Goal: Information Seeking & Learning: Compare options

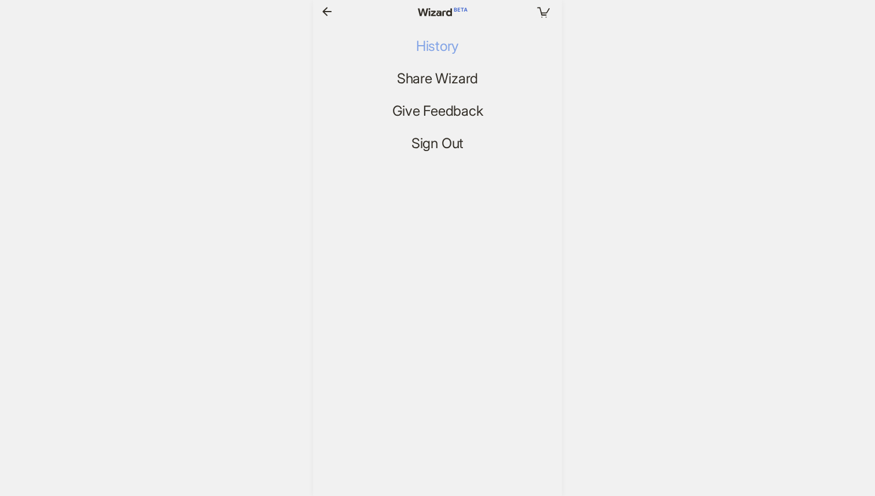
click at [432, 45] on span "History" at bounding box center [437, 46] width 43 height 17
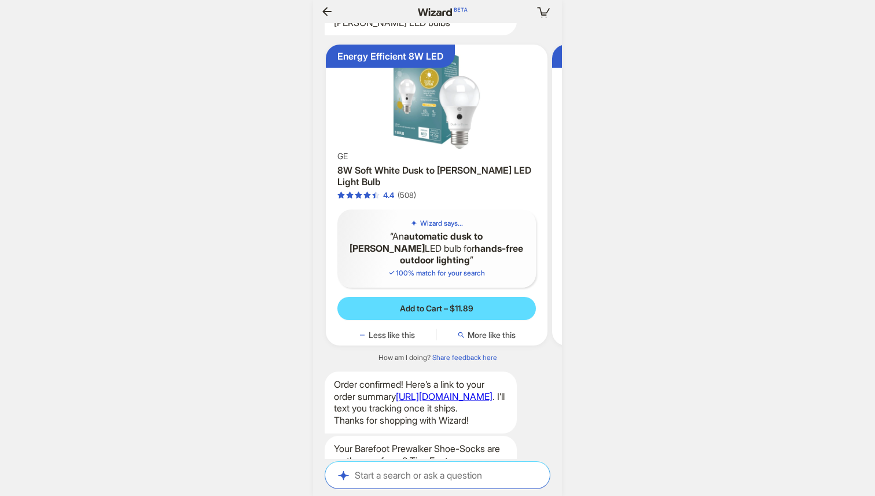
scroll to position [2722, 0]
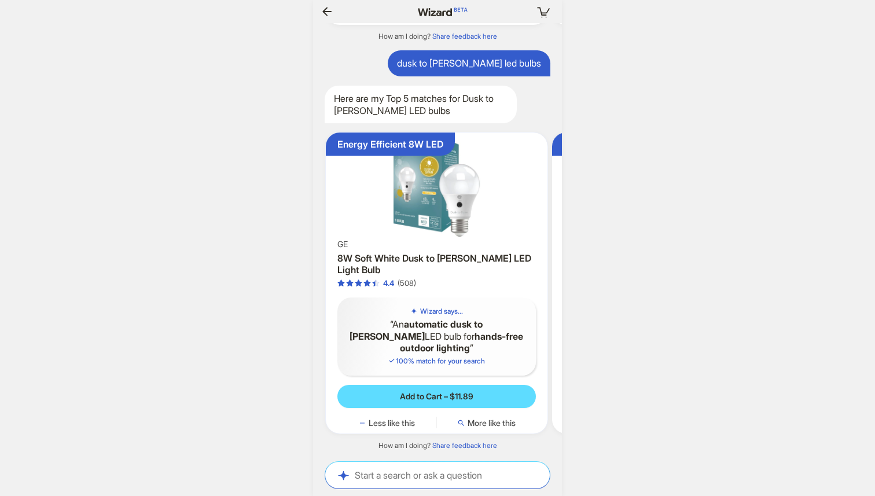
click at [422, 237] on img at bounding box center [436, 187] width 212 height 100
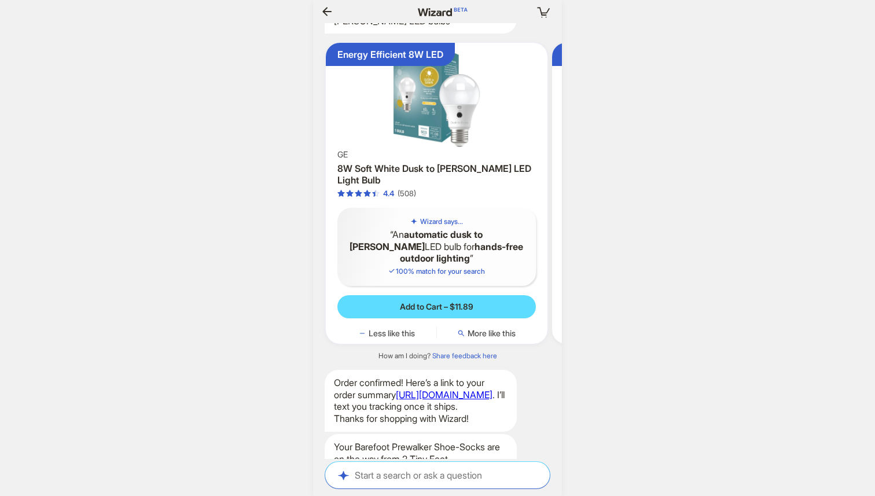
scroll to position [2830, 0]
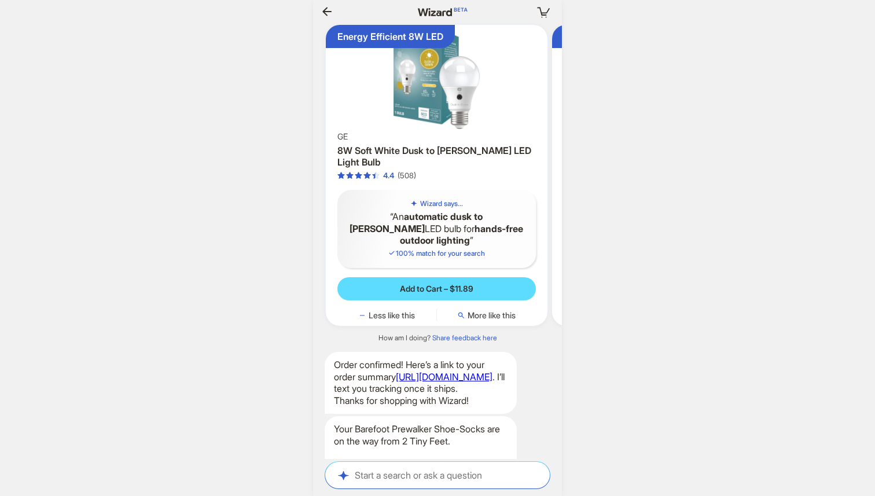
click at [474, 129] on img at bounding box center [436, 80] width 212 height 100
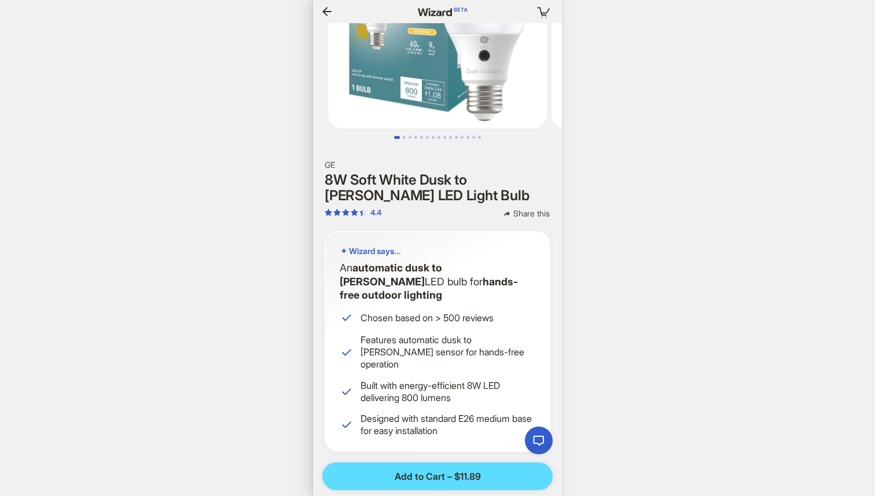
scroll to position [0, 1136]
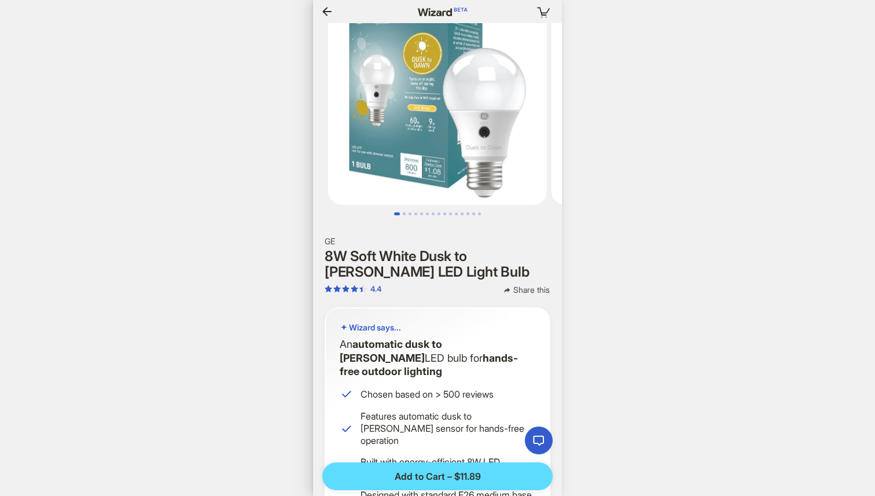
click at [325, 5] on icon "button" at bounding box center [327, 12] width 14 height 14
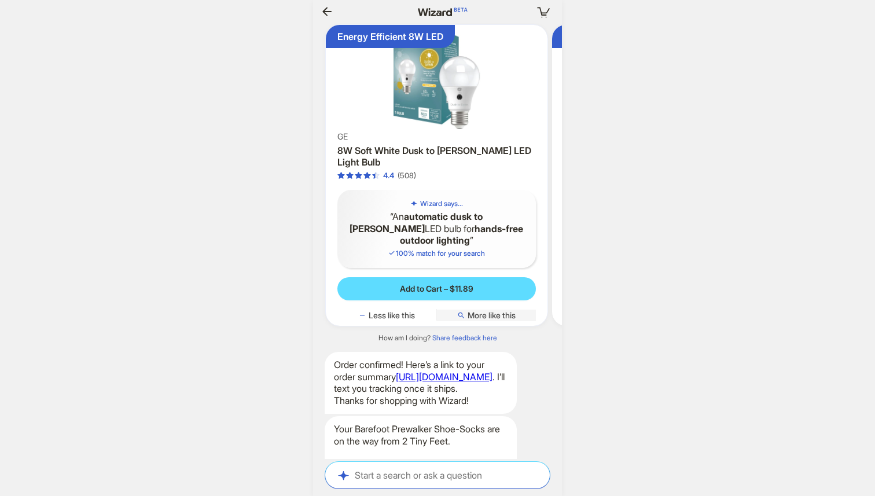
click at [497, 321] on span "More like this" at bounding box center [492, 315] width 48 height 10
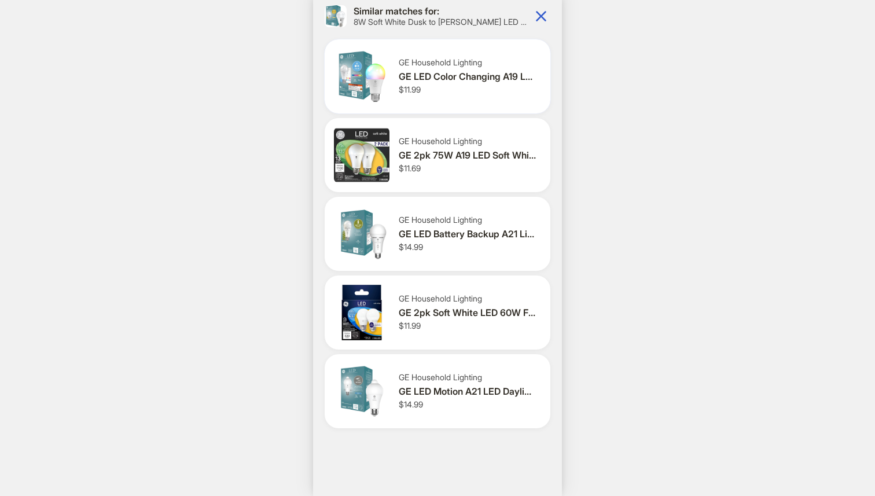
click at [455, 97] on div "GE Household Lighting GE LED Color Changing A19 LED Light Bulb $11.99" at bounding box center [438, 76] width 226 height 74
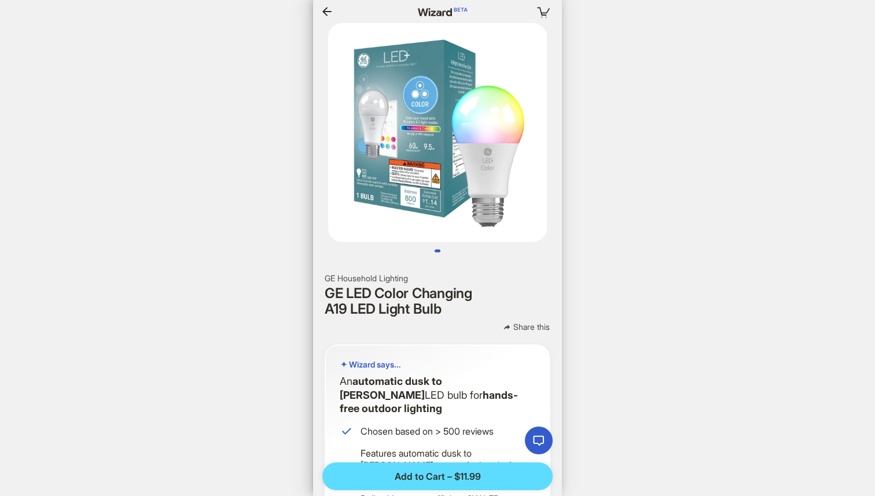
click at [440, 179] on img at bounding box center [437, 132] width 219 height 219
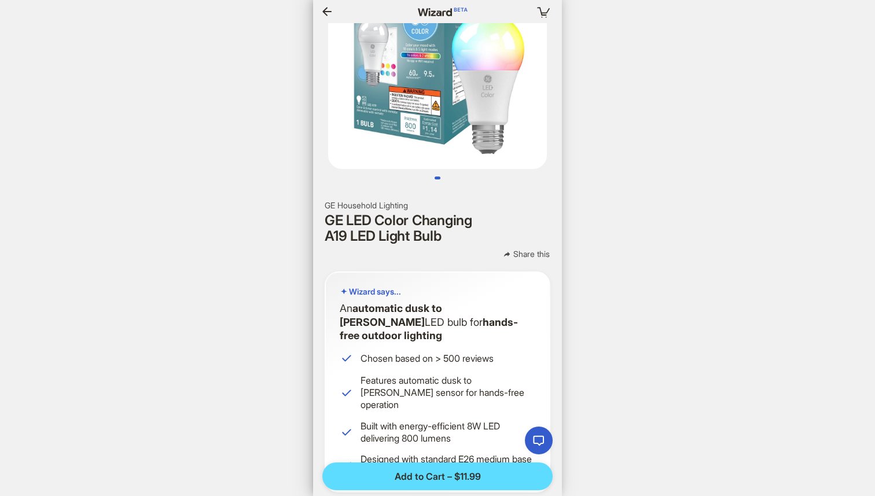
click at [329, 8] on icon "button" at bounding box center [327, 12] width 14 height 14
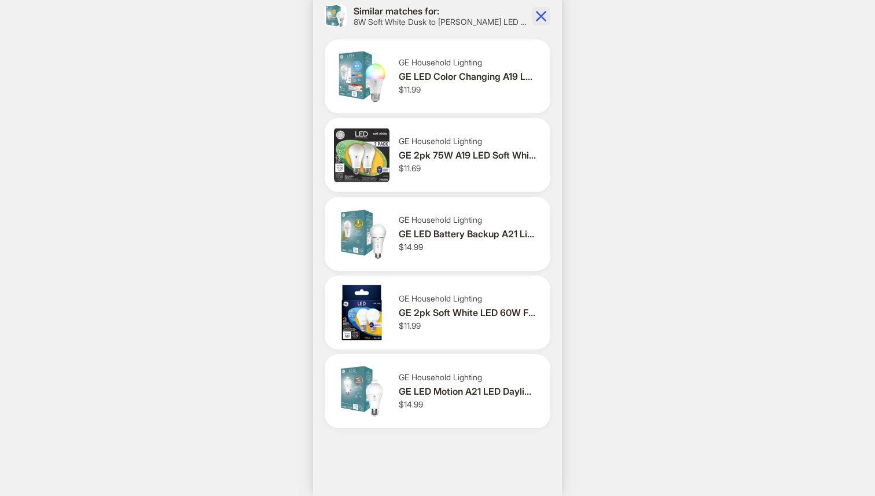
click at [537, 14] on icon "button" at bounding box center [541, 16] width 19 height 19
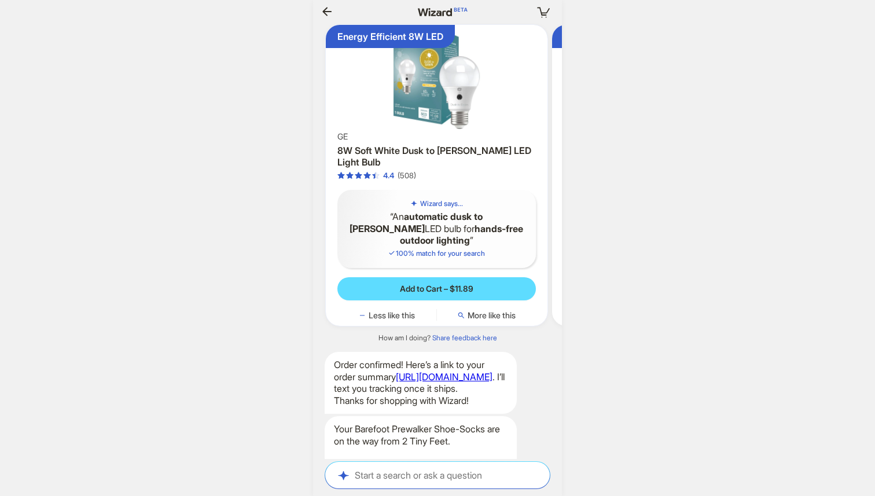
click at [455, 129] on img at bounding box center [436, 80] width 212 height 100
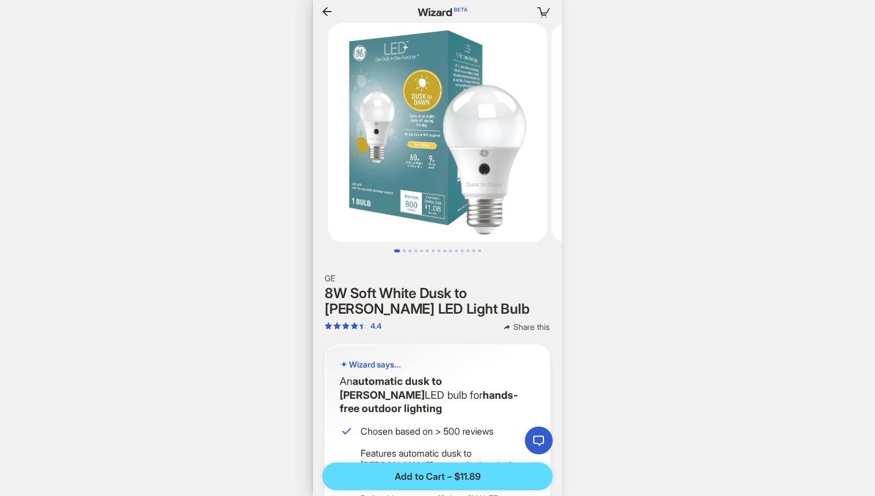
click at [325, 10] on icon "button" at bounding box center [326, 11] width 9 height 9
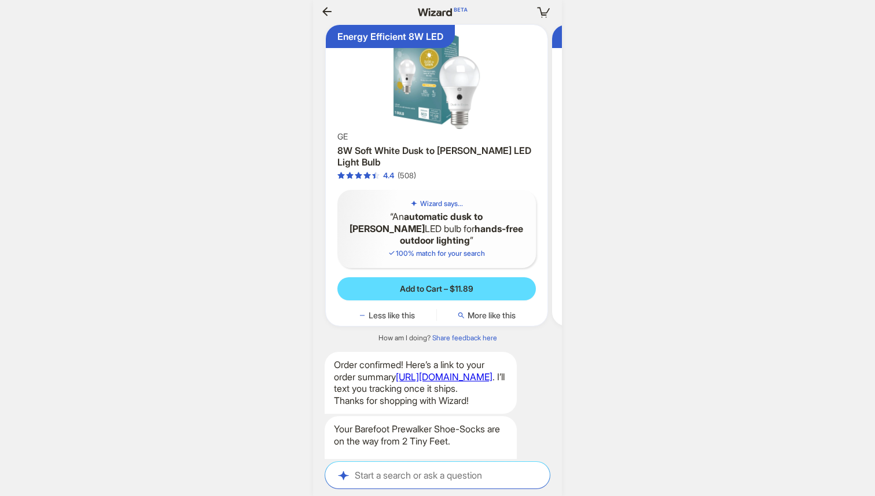
click at [497, 326] on div "Energy Efficient 8W LED GE 8W Soft White Dusk to [PERSON_NAME] LED Light Bulb 4…" at bounding box center [437, 175] width 222 height 301
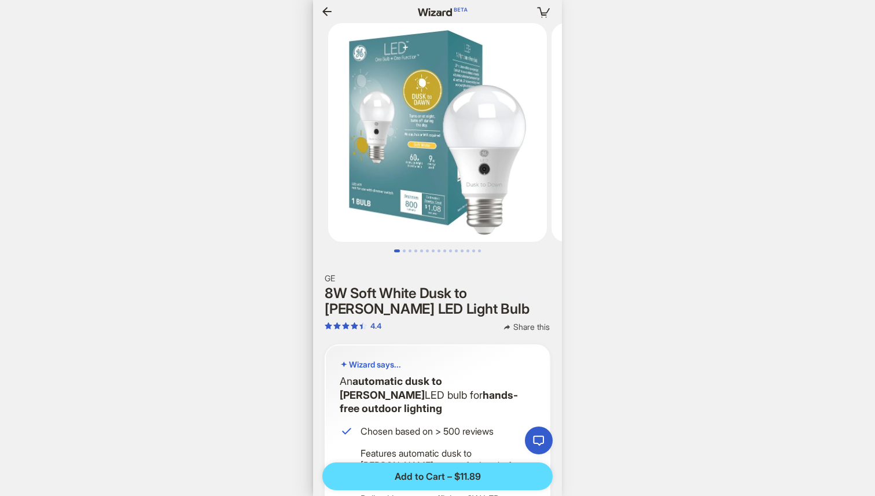
click at [330, 12] on icon "button" at bounding box center [327, 12] width 14 height 14
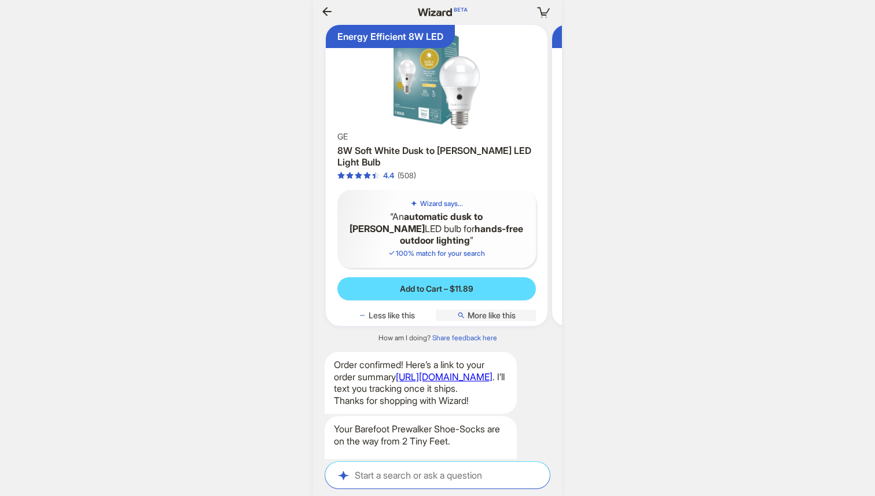
click at [487, 321] on span "More like this" at bounding box center [492, 315] width 48 height 10
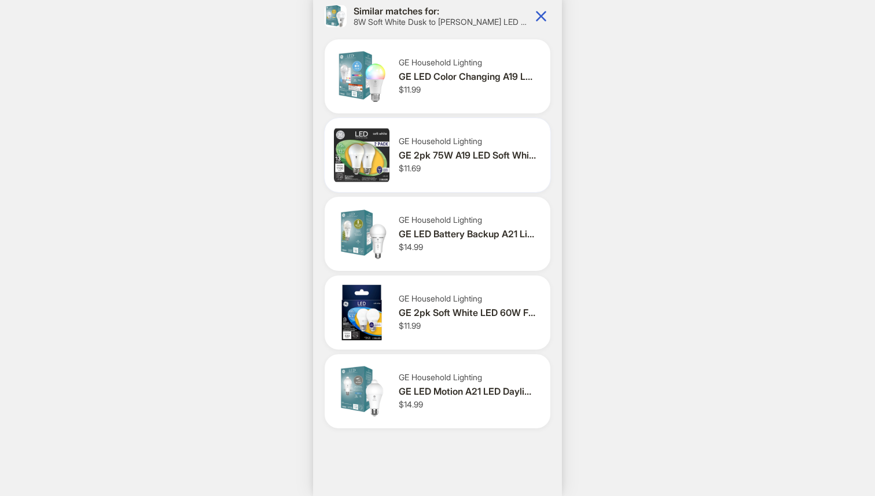
click at [455, 151] on div "GE 2pk 75W A19 LED Soft White Light Bulbs" at bounding box center [468, 155] width 138 height 12
click at [542, 13] on icon "button" at bounding box center [541, 16] width 19 height 19
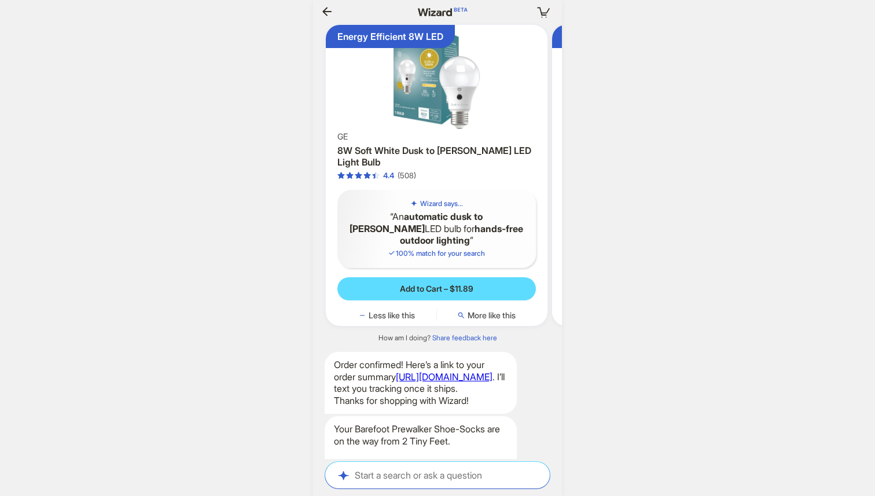
click at [453, 129] on img at bounding box center [436, 80] width 212 height 100
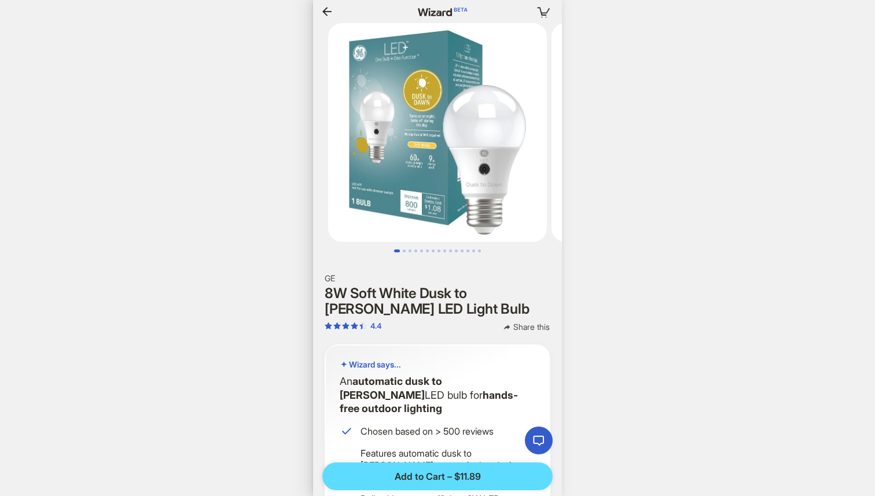
click at [467, 308] on h1 "8W Soft White Dusk to [PERSON_NAME] LED Light Bulb" at bounding box center [438, 301] width 226 height 31
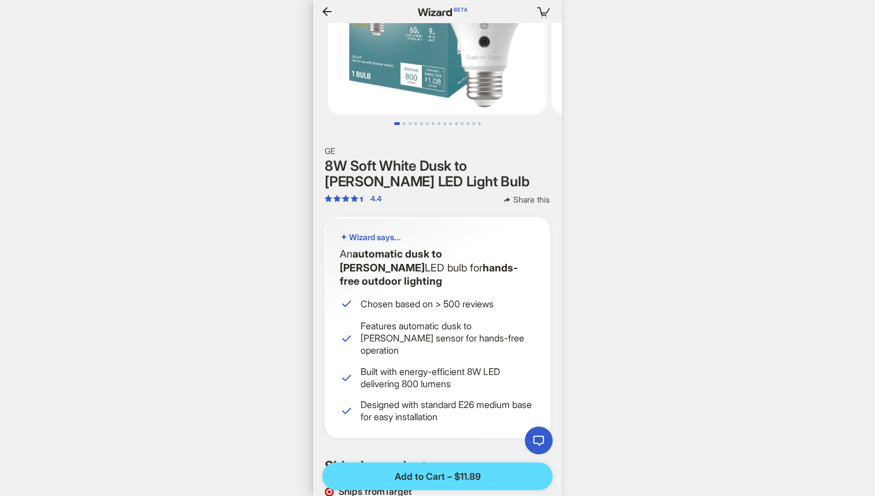
scroll to position [138, 0]
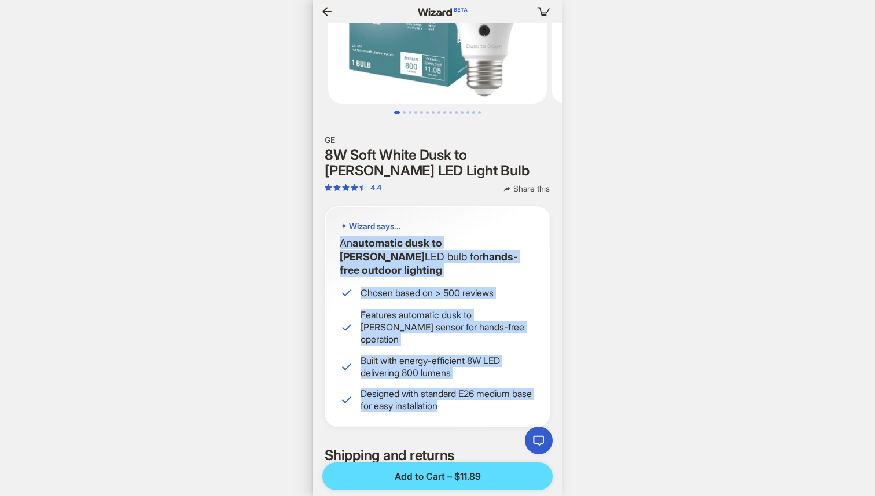
drag, startPoint x: 336, startPoint y: 239, endPoint x: 467, endPoint y: 378, distance: 190.8
click at [467, 378] on div "Wizard says... An automatic dusk to [PERSON_NAME] LED bulb for hands-free outdo…" at bounding box center [438, 316] width 226 height 221
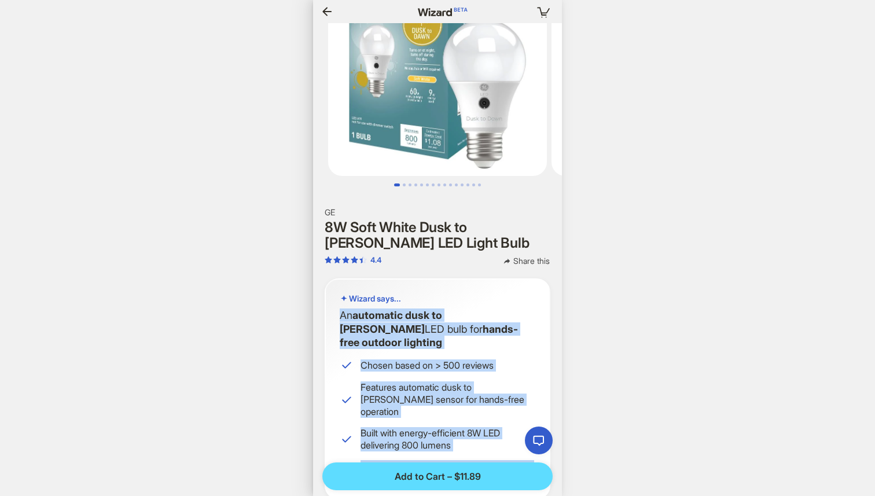
scroll to position [0, 0]
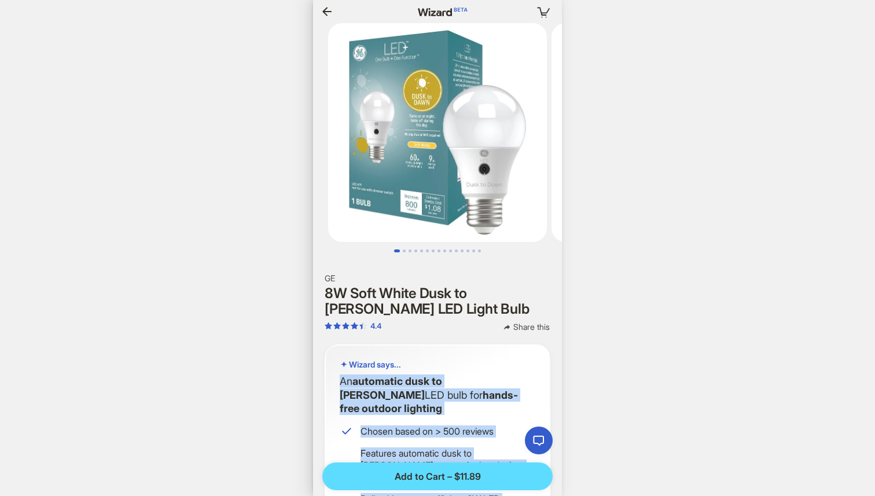
click at [325, 14] on icon "button" at bounding box center [327, 12] width 14 height 14
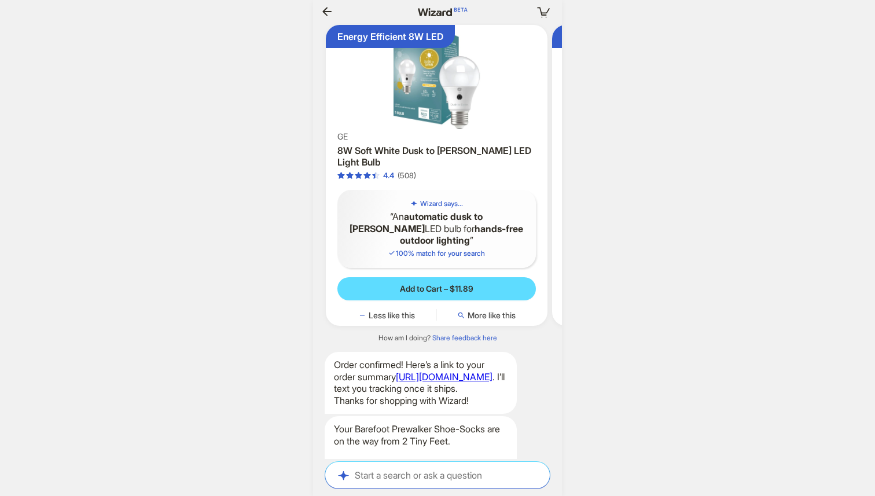
click at [519, 403] on div "I couldn't find any matching products. Please try a new search. Order confirmed…" at bounding box center [437, 241] width 249 height 436
click at [501, 321] on span "More like this" at bounding box center [492, 315] width 48 height 10
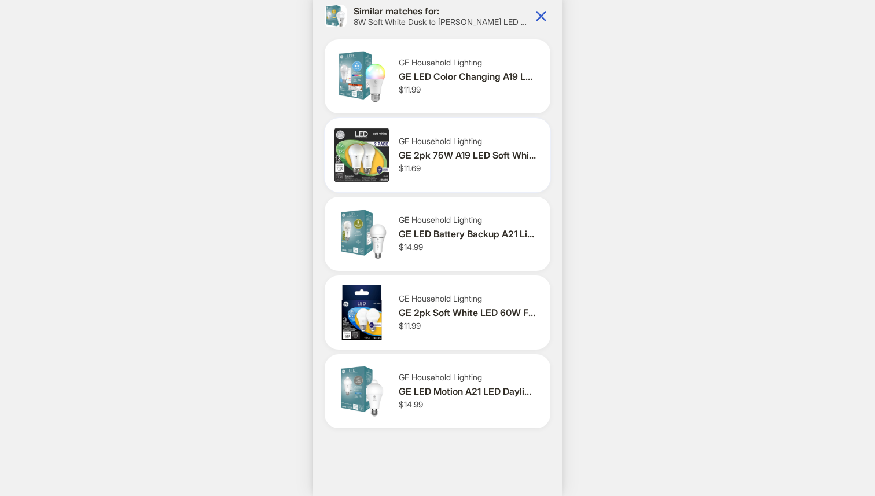
click at [451, 166] on div "GE Household Lighting GE 2pk 75W A19 LED Soft White Light Bulbs $11.69" at bounding box center [470, 155] width 142 height 38
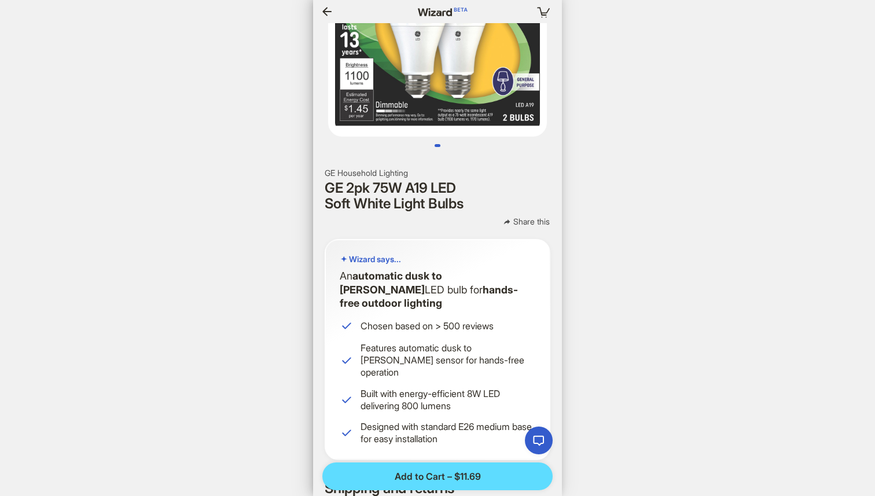
scroll to position [109, 0]
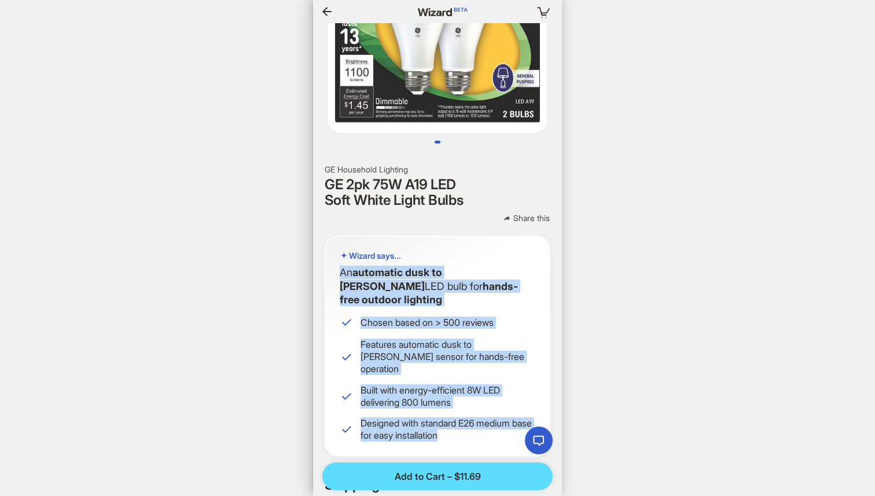
drag, startPoint x: 474, startPoint y: 416, endPoint x: 335, endPoint y: 266, distance: 204.7
click at [335, 266] on div "Wizard says... An automatic dusk to [PERSON_NAME] LED bulb for hands-free outdo…" at bounding box center [438, 346] width 226 height 221
click at [317, 9] on nav "Your cart is empty" at bounding box center [437, 11] width 249 height 23
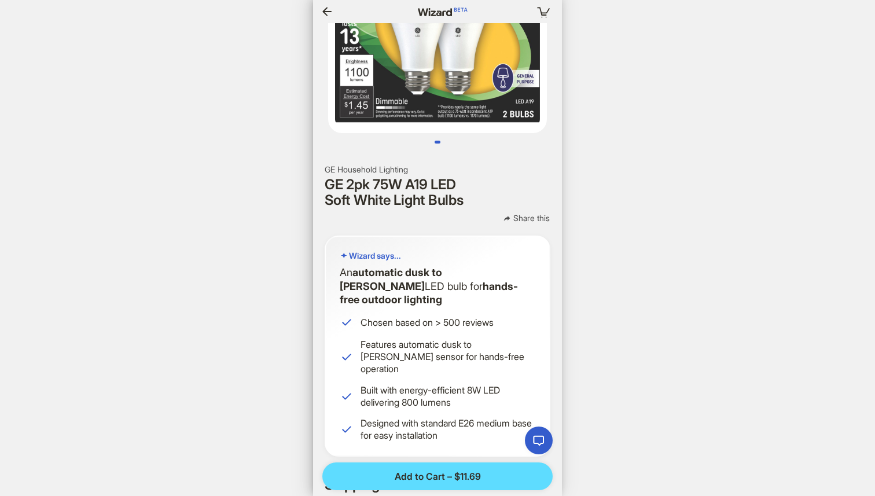
scroll to position [0, 1189]
click at [326, 9] on icon "button" at bounding box center [326, 11] width 9 height 9
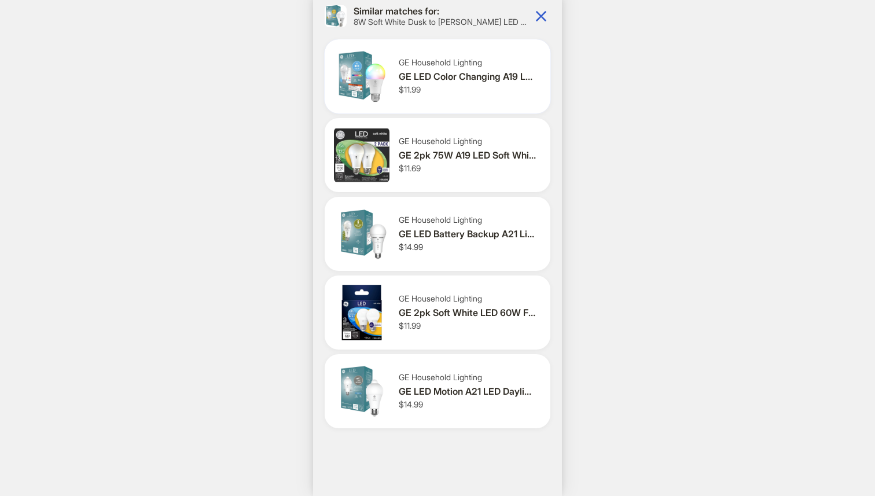
click at [405, 94] on span "$11.99" at bounding box center [410, 89] width 22 height 10
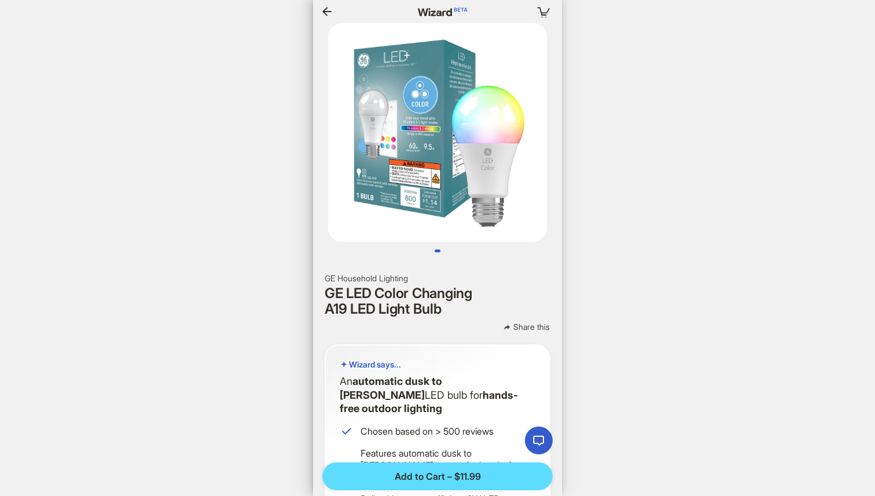
click at [326, 9] on icon "button" at bounding box center [326, 11] width 9 height 9
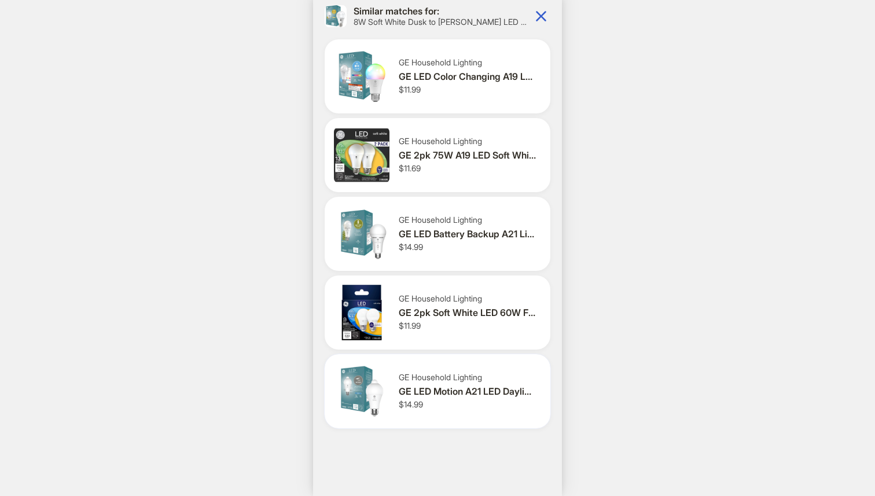
click at [459, 380] on div "GE Household Lighting" at bounding box center [468, 377] width 138 height 10
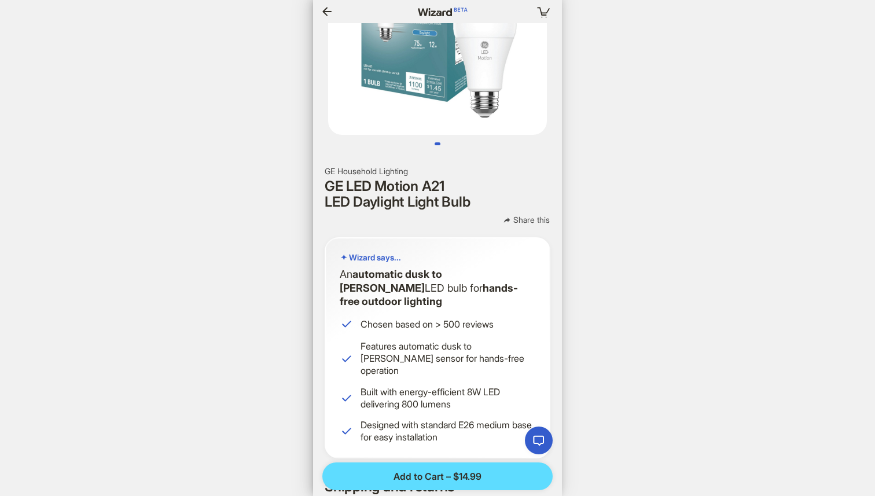
scroll to position [112, 0]
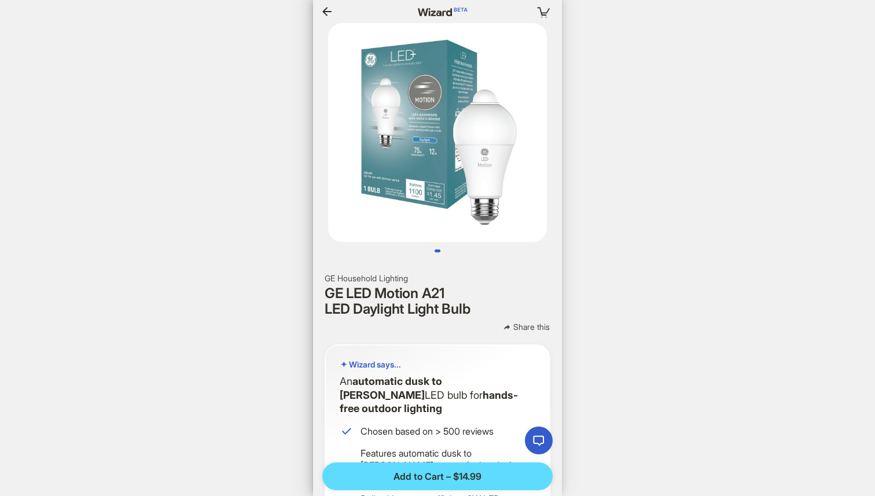
click at [322, 8] on icon "button" at bounding box center [327, 12] width 14 height 14
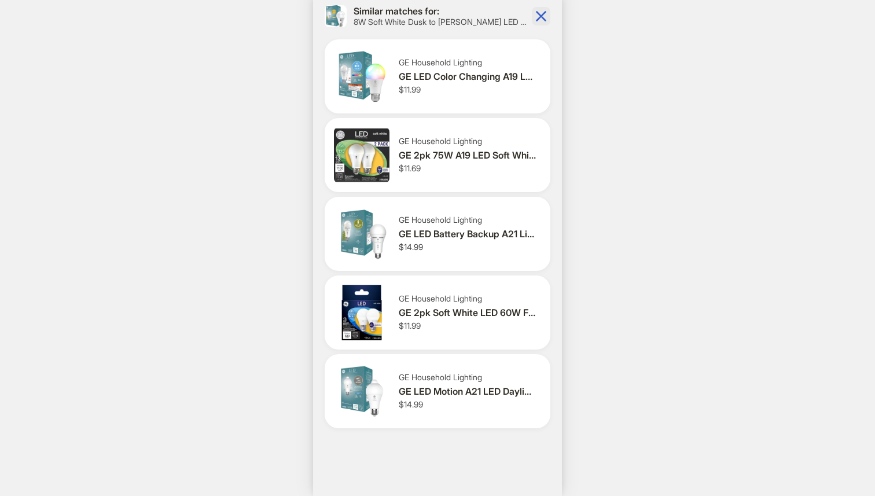
click at [545, 15] on icon "button" at bounding box center [541, 16] width 19 height 19
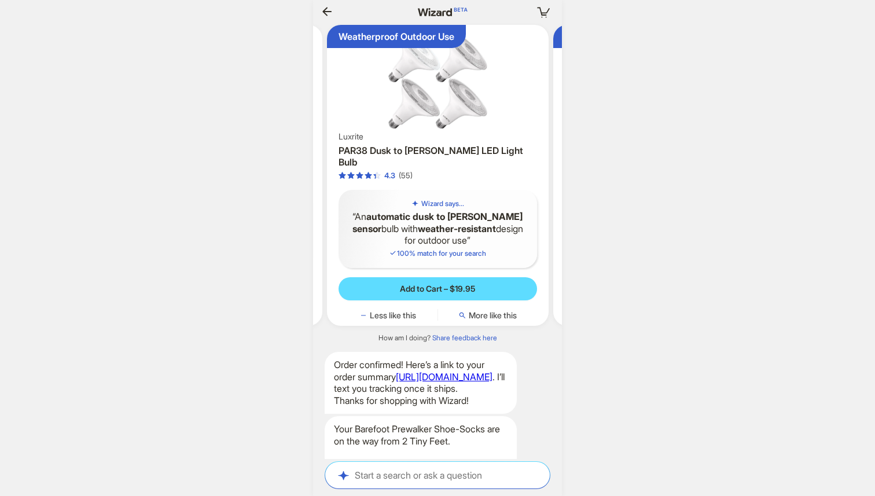
click at [322, 13] on icon "button" at bounding box center [327, 12] width 14 height 14
